Goal: Transaction & Acquisition: Purchase product/service

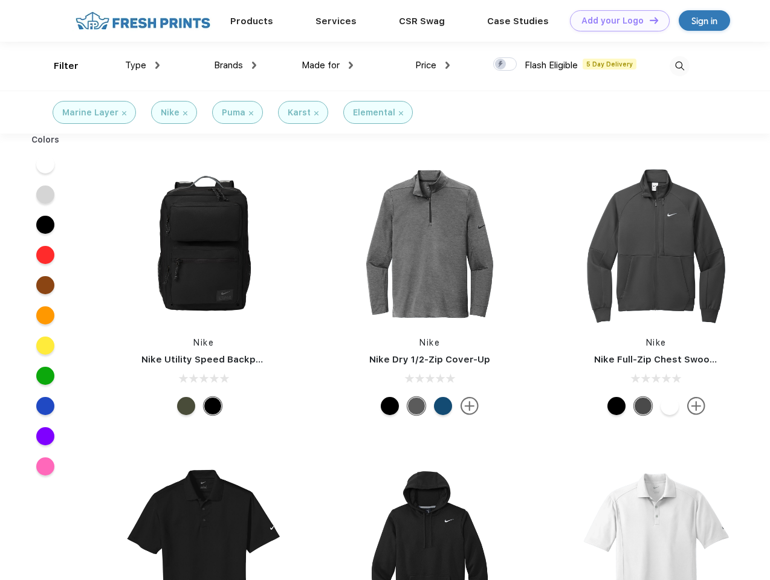
click at [615, 21] on link "Add your Logo Design Tool" at bounding box center [620, 20] width 100 height 21
click at [0, 0] on div "Design Tool" at bounding box center [0, 0] width 0 height 0
click at [649, 20] on link "Add your Logo Design Tool" at bounding box center [620, 20] width 100 height 21
click at [58, 66] on div "Filter" at bounding box center [66, 66] width 25 height 14
click at [143, 65] on span "Type" at bounding box center [135, 65] width 21 height 11
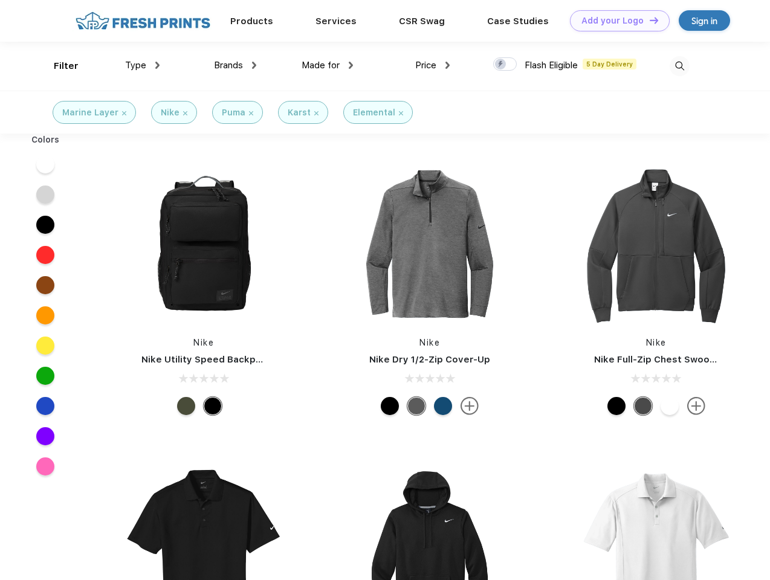
click at [235, 65] on span "Brands" at bounding box center [228, 65] width 29 height 11
click at [328, 65] on span "Made for" at bounding box center [321, 65] width 38 height 11
click at [433, 65] on span "Price" at bounding box center [425, 65] width 21 height 11
click at [505, 65] on div at bounding box center [505, 63] width 24 height 13
click at [501, 65] on input "checkbox" at bounding box center [497, 61] width 8 height 8
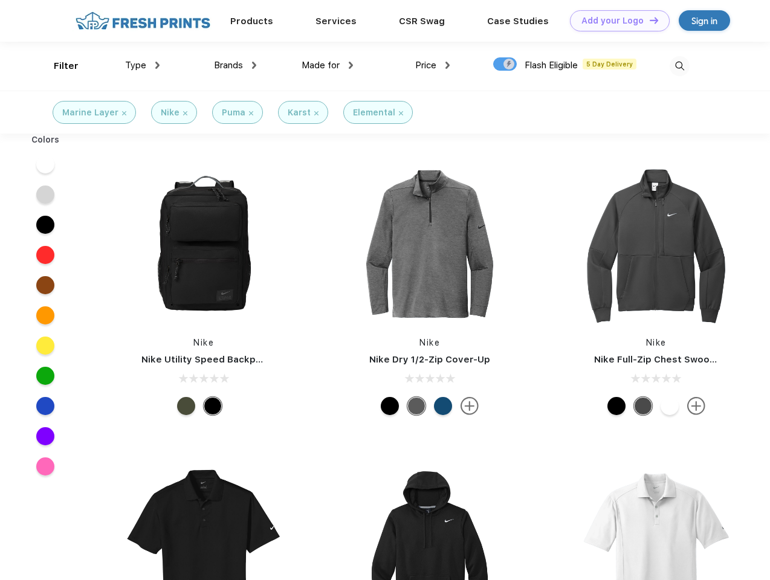
click at [680, 66] on img at bounding box center [680, 66] width 20 height 20
